Goal: Find specific page/section

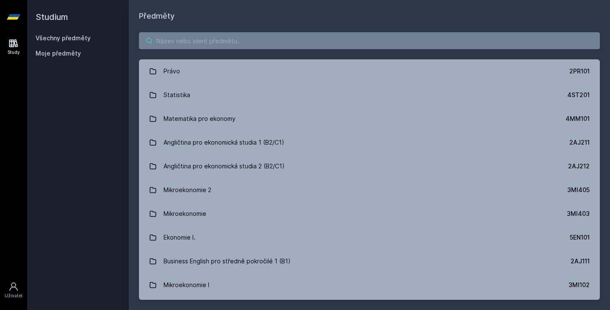
click at [193, 33] on input "search" at bounding box center [369, 40] width 461 height 17
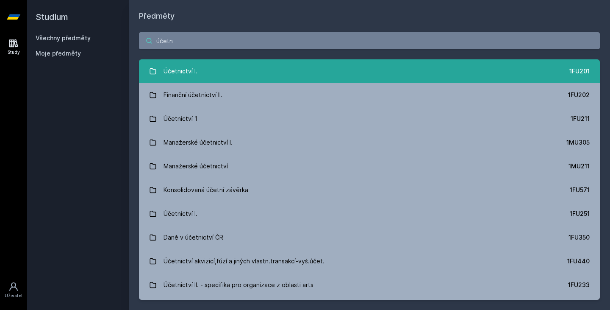
type input "účetn"
click at [221, 71] on link "Účetnictví I. 1FU201" at bounding box center [369, 71] width 461 height 24
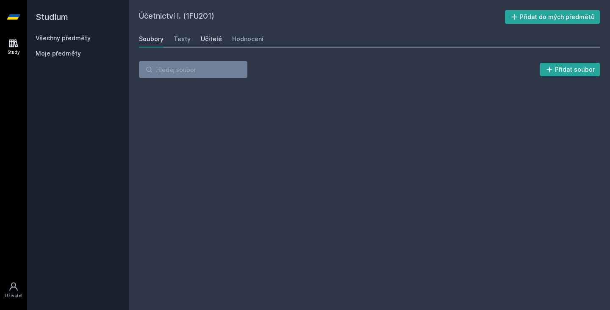
click at [206, 38] on div "Učitelé" at bounding box center [211, 39] width 21 height 8
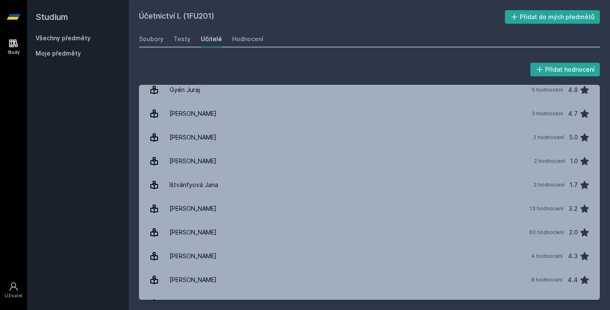
scroll to position [244, 0]
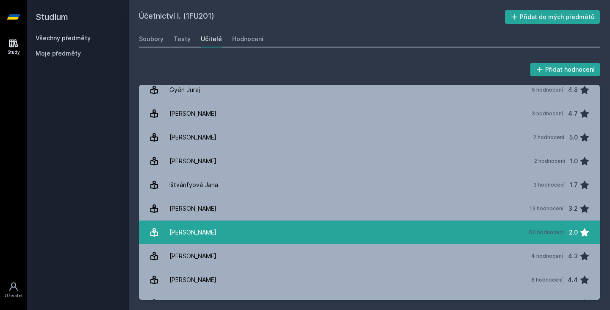
click at [339, 227] on link "Janhubová Jaroslava 60 hodnocení 2.0" at bounding box center [369, 232] width 461 height 24
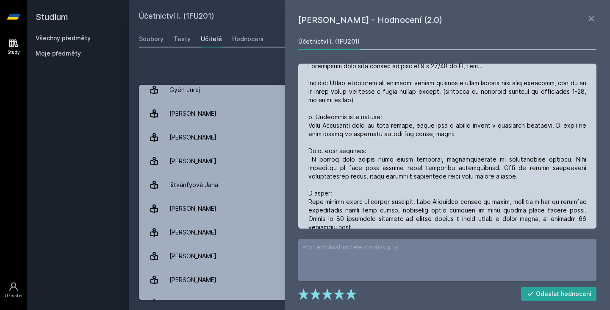
scroll to position [11, 0]
